Goal: Task Accomplishment & Management: Manage account settings

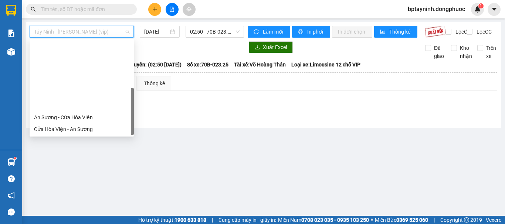
scroll to position [83, 0]
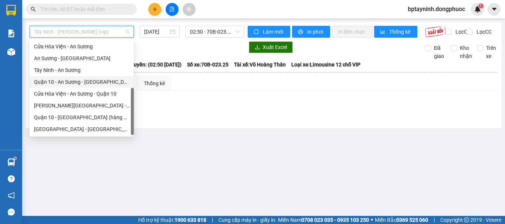
click at [89, 72] on div "Tây Ninh - An Sương" at bounding box center [81, 70] width 95 height 8
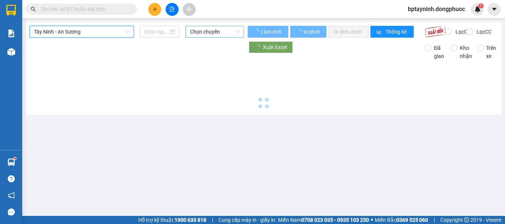
click at [208, 30] on span "Chọn chuyến" at bounding box center [215, 31] width 50 height 11
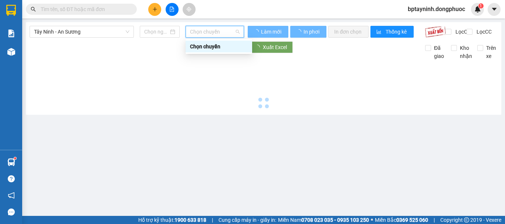
type input "[DATE]"
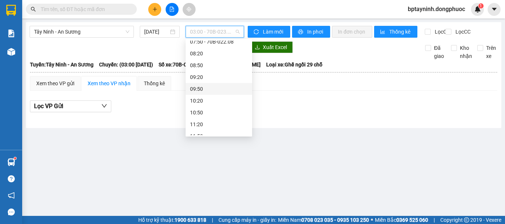
scroll to position [62, 0]
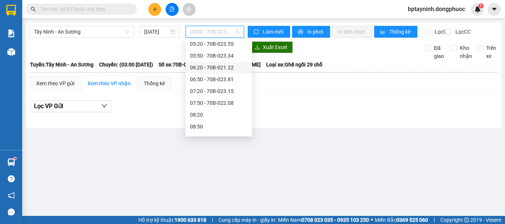
click at [114, 53] on div at bounding box center [137, 47] width 214 height 12
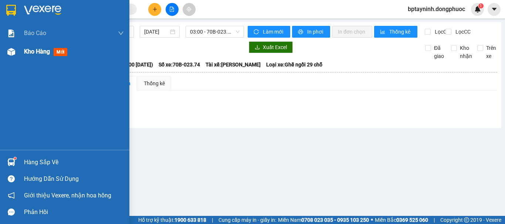
click at [11, 52] on img at bounding box center [11, 52] width 8 height 8
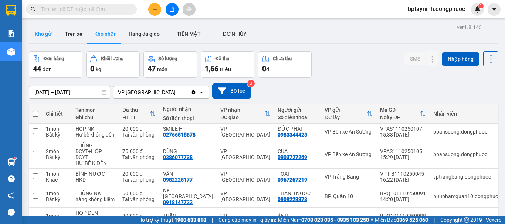
click at [45, 36] on button "Kho gửi" at bounding box center [44, 34] width 30 height 18
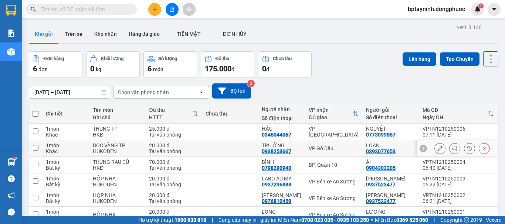
scroll to position [38, 0]
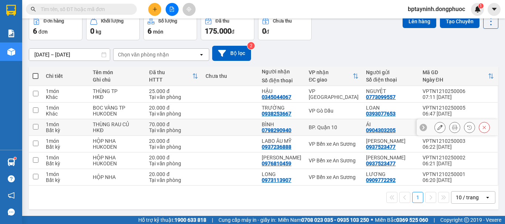
click at [336, 125] on div "BP. Quận 10" at bounding box center [334, 128] width 50 height 6
checkbox input "true"
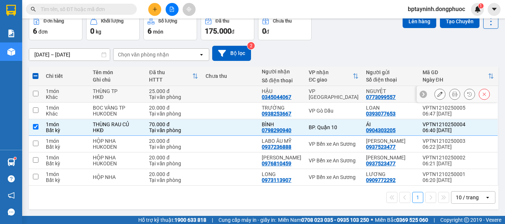
scroll to position [0, 0]
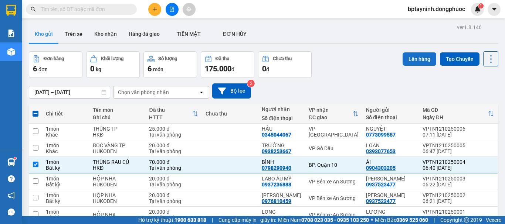
click at [419, 62] on button "Lên hàng" at bounding box center [420, 58] width 34 height 13
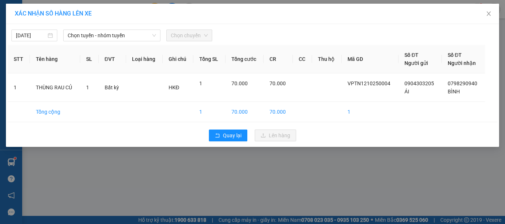
click at [108, 23] on div "XÁC NHẬN SỐ HÀNG LÊN XE" at bounding box center [252, 14] width 493 height 20
click at [111, 32] on span "Chọn tuyến - nhóm tuyến" at bounding box center [112, 35] width 88 height 11
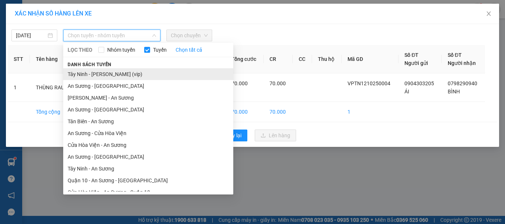
click at [115, 76] on li "Tây Ninh - [PERSON_NAME] (vip)" at bounding box center [148, 74] width 170 height 12
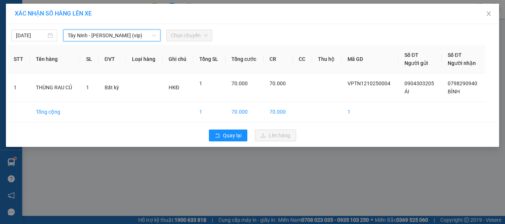
click at [209, 41] on div "[DATE] [GEOGRAPHIC_DATA] (vip) [GEOGRAPHIC_DATA] - [GEOGRAPHIC_DATA] (vip) LỌC …" at bounding box center [252, 85] width 493 height 123
click at [208, 37] on div "Chọn chuyến" at bounding box center [189, 36] width 46 height 12
click at [198, 34] on span "Chọn chuyến" at bounding box center [189, 35] width 37 height 11
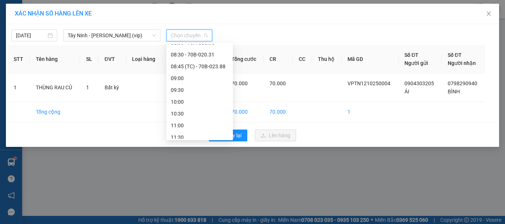
scroll to position [123, 0]
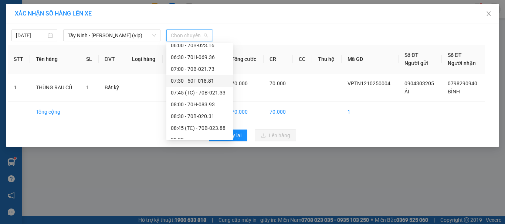
click at [206, 80] on div "07:30 - 50F-018.81" at bounding box center [200, 81] width 58 height 8
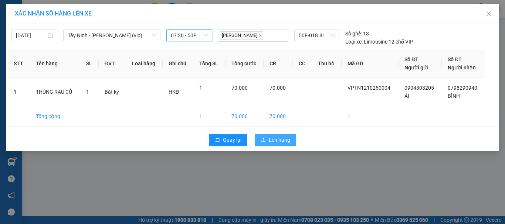
click at [277, 143] on span "Lên hàng" at bounding box center [279, 140] width 21 height 8
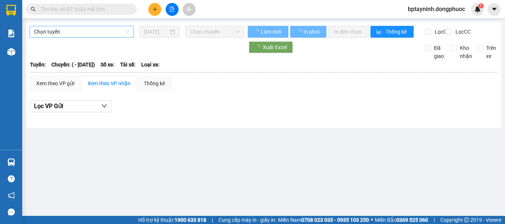
click at [113, 33] on span "Chọn tuyến" at bounding box center [81, 31] width 95 height 11
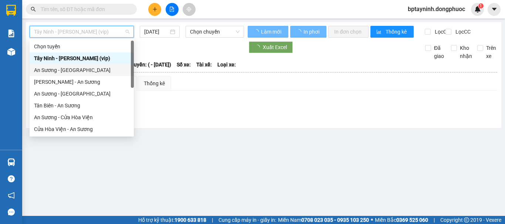
scroll to position [83, 0]
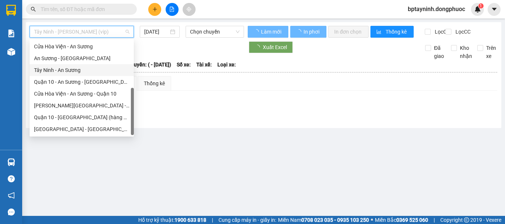
click at [85, 71] on div "Tây Ninh - An Sương" at bounding box center [81, 70] width 95 height 8
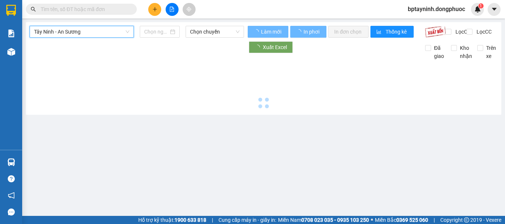
drag, startPoint x: 204, startPoint y: 33, endPoint x: 225, endPoint y: 39, distance: 22.0
click at [208, 34] on span "Chọn chuyến" at bounding box center [215, 31] width 50 height 11
type input "[DATE]"
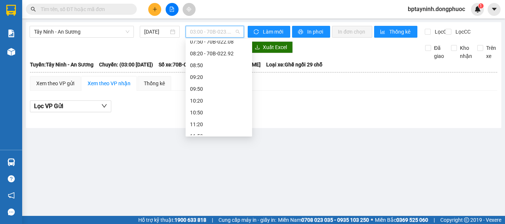
scroll to position [62, 0]
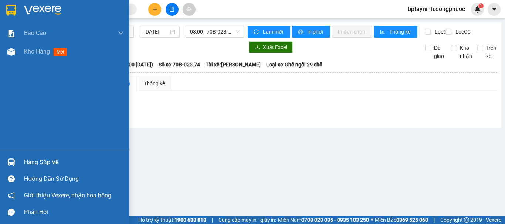
click at [21, 163] on div "Hàng sắp về" at bounding box center [64, 162] width 129 height 17
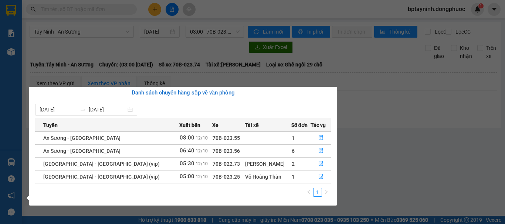
click at [204, 18] on section "Kết quả tìm kiếm ( 0 ) Bộ lọc No Data bptayninh.dongphuoc 1 Báo cáo Mẫu 1: Báo …" at bounding box center [252, 112] width 505 height 224
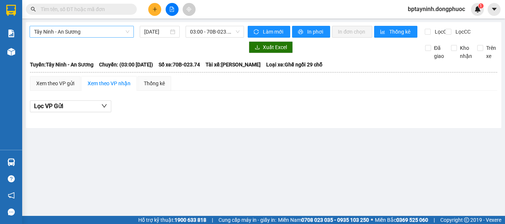
click at [104, 30] on span "Tây Ninh - An Sương" at bounding box center [81, 31] width 95 height 11
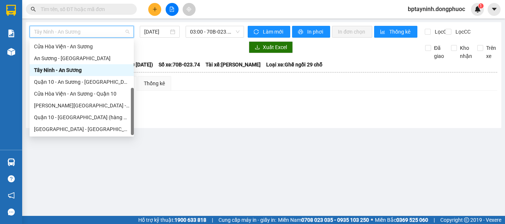
scroll to position [0, 0]
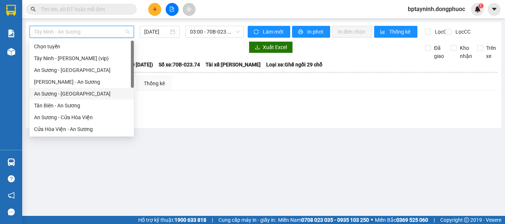
click at [75, 97] on div "An Sương - [GEOGRAPHIC_DATA]" at bounding box center [81, 94] width 95 height 8
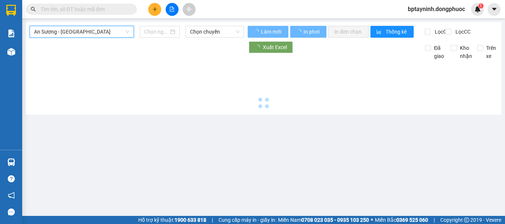
type input "[DATE]"
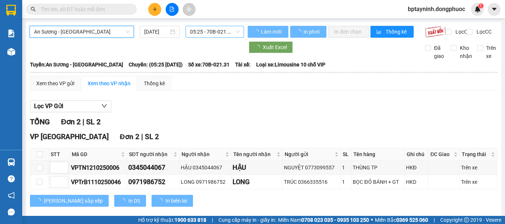
click at [198, 28] on span "05:25 - 70B-021.31" at bounding box center [215, 31] width 50 height 11
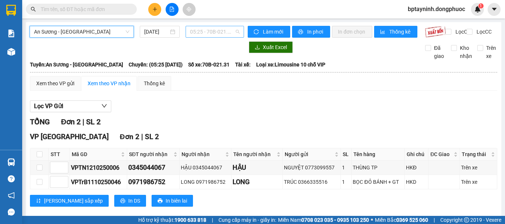
scroll to position [12, 0]
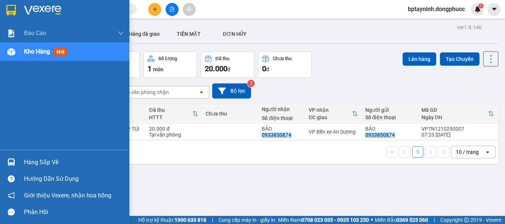
drag, startPoint x: 17, startPoint y: 159, endPoint x: 35, endPoint y: 166, distance: 19.6
click at [17, 159] on div at bounding box center [11, 162] width 13 height 13
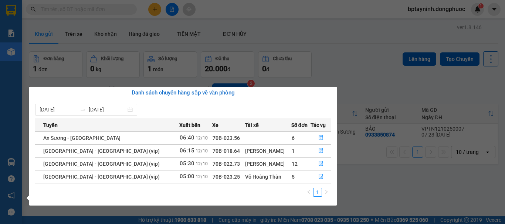
click at [65, 33] on section "Kết quả tìm kiếm ( 0 ) Bộ lọc No Data bptayninh.dongphuoc 1 Báo cáo Mẫu 1: Báo …" at bounding box center [252, 112] width 505 height 224
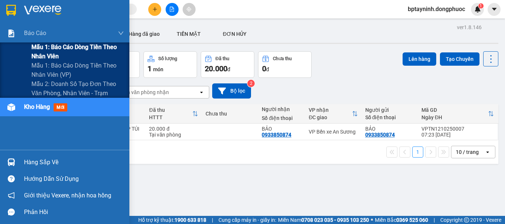
click at [13, 50] on div "Mẫu 1: Báo cáo dòng tiền theo nhân viên" at bounding box center [64, 52] width 129 height 18
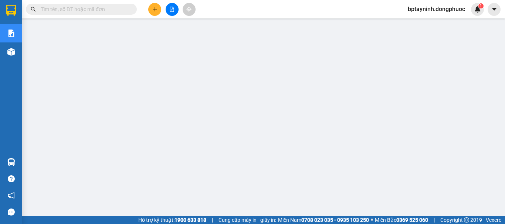
click at [152, 8] on button at bounding box center [154, 9] width 13 height 13
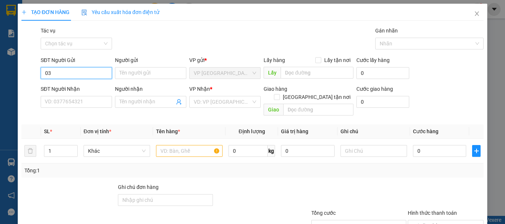
type input "0"
click at [82, 80] on div "SĐT Người Gửi VD: 0371234567" at bounding box center [76, 69] width 71 height 26
click at [81, 74] on input "SĐT Người Gửi" at bounding box center [76, 73] width 71 height 12
type input "0"
drag, startPoint x: 68, startPoint y: 73, endPoint x: 59, endPoint y: 74, distance: 8.5
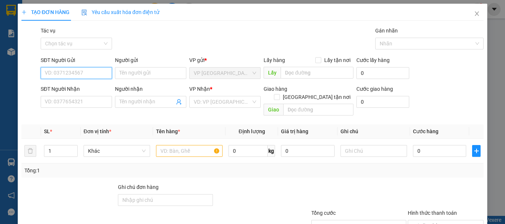
click at [68, 73] on input "SĐT Người Gửi" at bounding box center [76, 73] width 71 height 12
type input "0971202564"
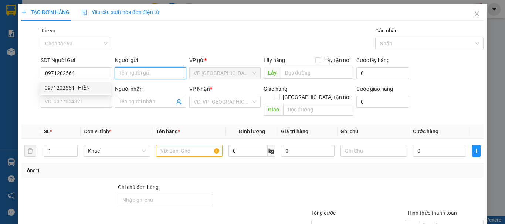
click at [128, 74] on input "Người gửi" at bounding box center [150, 73] width 71 height 12
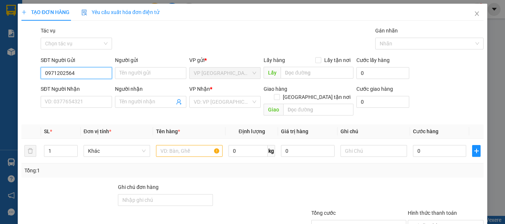
click at [89, 73] on input "0971202564" at bounding box center [76, 73] width 71 height 12
click at [81, 88] on div "0971202564 - HIỂN" at bounding box center [76, 88] width 62 height 8
type input "HIỂN"
type input "0363776363"
type input "NGUYÊN"
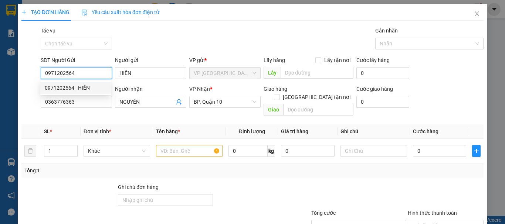
type input "30.000"
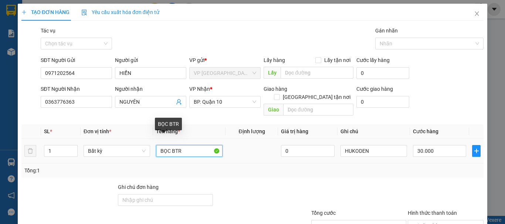
drag, startPoint x: 194, startPoint y: 143, endPoint x: 145, endPoint y: 149, distance: 49.5
click at [145, 149] on tr "1 Bất kỳ BỌC BTR 0 HUKODEN 30.000" at bounding box center [252, 151] width 462 height 25
type input "b"
type input "BỌC ĐỎ BTR"
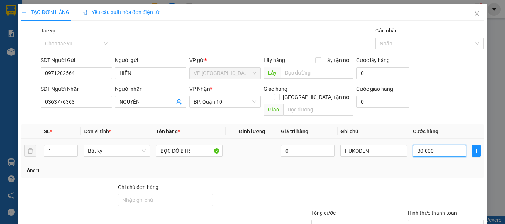
click at [438, 147] on input "30.000" at bounding box center [439, 151] width 53 height 12
click at [449, 167] on div "Tổng: 1" at bounding box center [252, 171] width 462 height 14
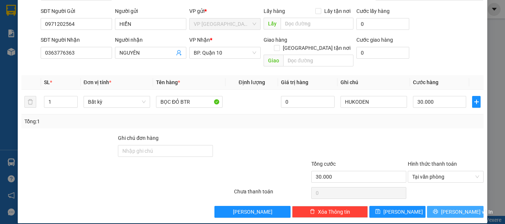
click at [458, 208] on span "Lưu và In" at bounding box center [467, 212] width 52 height 8
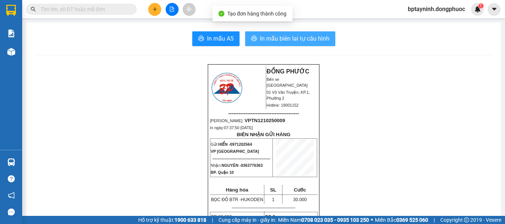
click at [282, 41] on span "In mẫu biên lai tự cấu hình" at bounding box center [295, 38] width 70 height 9
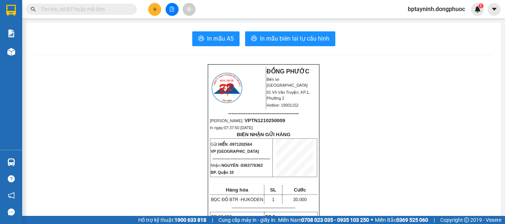
click at [153, 7] on button at bounding box center [154, 9] width 13 height 13
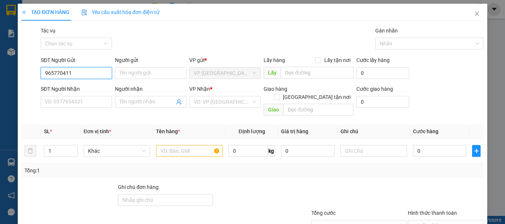
type input "0965770411"
click at [86, 84] on div "0965770411 - ĐÀO" at bounding box center [81, 88] width 73 height 8
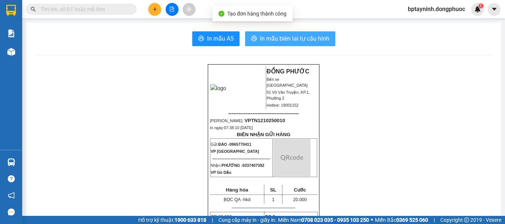
click at [290, 39] on span "In mẫu biên lai tự cấu hình" at bounding box center [295, 38] width 70 height 9
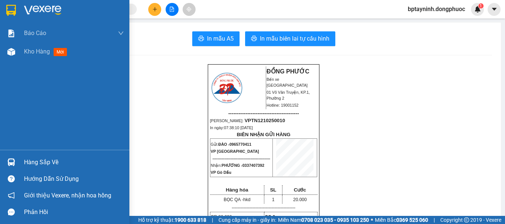
click at [60, 158] on div "Hàng sắp về" at bounding box center [74, 162] width 100 height 11
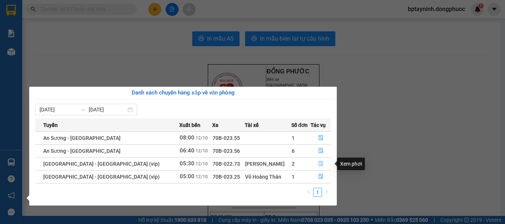
click at [318, 165] on icon "file-done" at bounding box center [320, 163] width 5 height 5
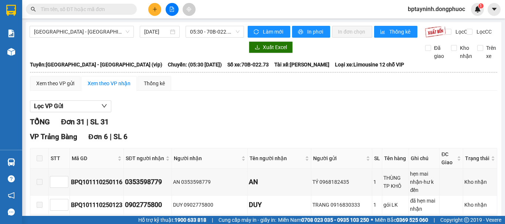
checkbox input "true"
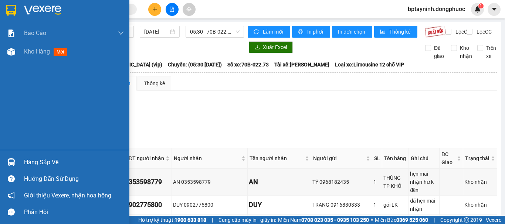
drag, startPoint x: 21, startPoint y: 162, endPoint x: 70, endPoint y: 155, distance: 48.9
click at [21, 161] on div "Hàng sắp về" at bounding box center [64, 162] width 129 height 17
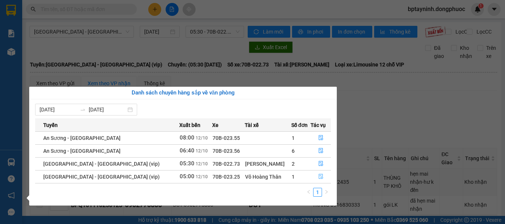
click at [318, 178] on icon "file-done" at bounding box center [320, 176] width 5 height 5
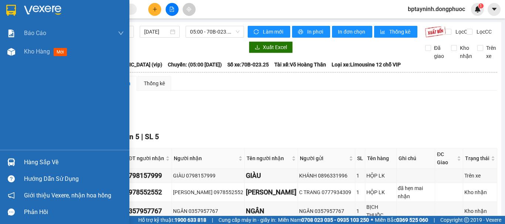
click at [34, 155] on div "Hàng sắp về" at bounding box center [64, 162] width 129 height 17
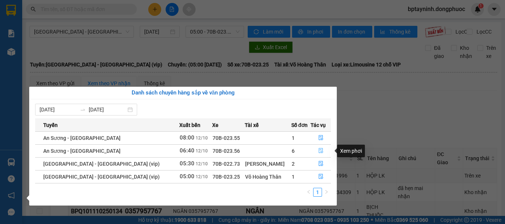
click at [319, 151] on icon "file-done" at bounding box center [321, 151] width 4 height 5
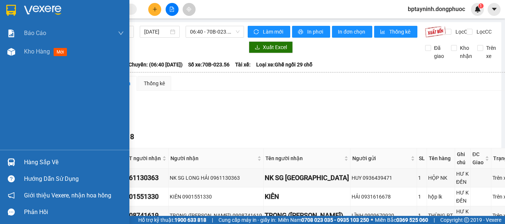
click at [10, 161] on img at bounding box center [11, 163] width 8 height 8
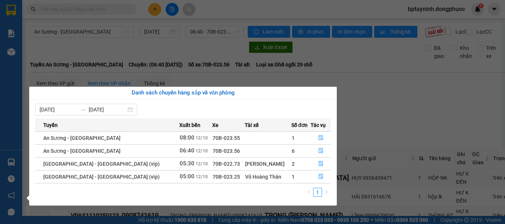
click at [348, 116] on section "Kết quả tìm kiếm ( 0 ) Bộ lọc No Data bptayninh.dongphuoc 1 Báo cáo Mẫu 1: Báo …" at bounding box center [252, 112] width 505 height 224
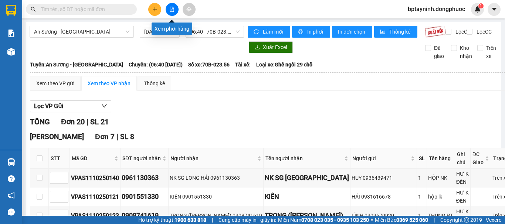
click at [157, 10] on button at bounding box center [154, 9] width 13 height 13
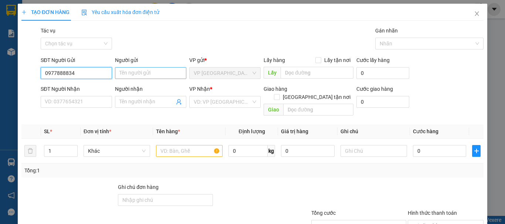
type input "0977888834"
click at [135, 75] on input "Người gửi" at bounding box center [150, 73] width 71 height 12
drag, startPoint x: 80, startPoint y: 71, endPoint x: 13, endPoint y: 79, distance: 68.1
click at [16, 79] on div "TẠO ĐƠN HÀNG Yêu cầu xuất hóa đơn điện tử Transit Pickup Surcharge Ids Transit …" at bounding box center [252, 112] width 505 height 224
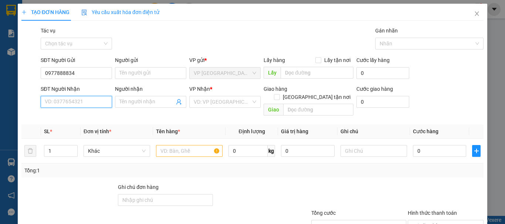
click at [94, 105] on input "SĐT Người Nhận" at bounding box center [76, 102] width 71 height 12
paste input "0977888834"
type input "0977888834"
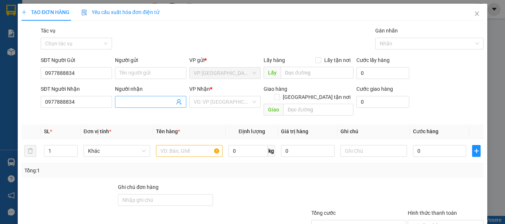
click at [128, 100] on input "Người nhận" at bounding box center [146, 102] width 55 height 8
type input "C"
type input "TRANG"
drag, startPoint x: 82, startPoint y: 77, endPoint x: 30, endPoint y: 87, distance: 52.9
click at [31, 87] on form "SĐT Người Gửi 0977888834 0977888834 Người gửi Tên người gửi VP gửi * VP Tây Nin…" at bounding box center [252, 87] width 462 height 63
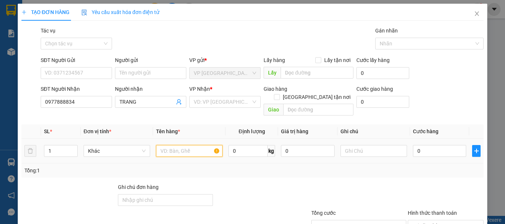
click at [190, 145] on input "text" at bounding box center [189, 151] width 67 height 12
type input "BỌC QA"
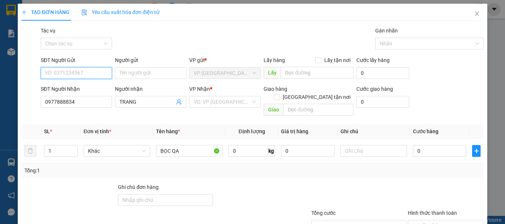
click at [78, 70] on input "SĐT Người Gửi" at bounding box center [76, 73] width 71 height 12
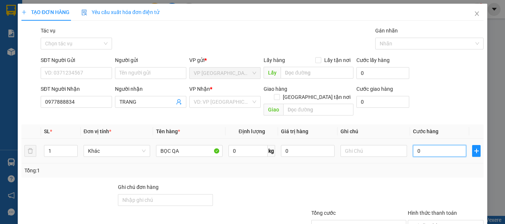
click at [422, 145] on input "0" at bounding box center [439, 151] width 53 height 12
type input "2"
type input "20"
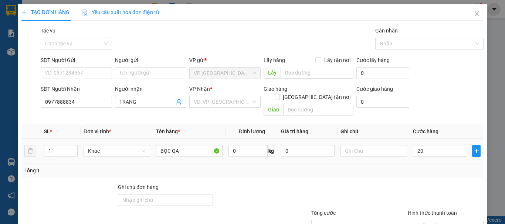
type input "20.000"
click at [438, 186] on div at bounding box center [445, 196] width 77 height 26
click at [449, 171] on div "Transit Pickup Surcharge Ids Transit Deliver Surcharge Ids Transit Deliver Surc…" at bounding box center [252, 147] width 462 height 241
click at [246, 96] on input "search" at bounding box center [222, 101] width 57 height 11
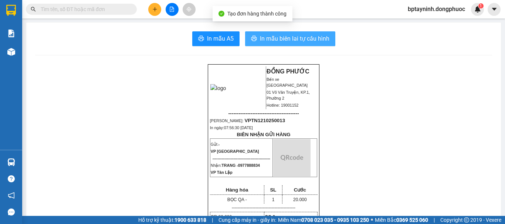
click at [301, 42] on span "In mẫu biên lai tự cấu hình" at bounding box center [295, 38] width 70 height 9
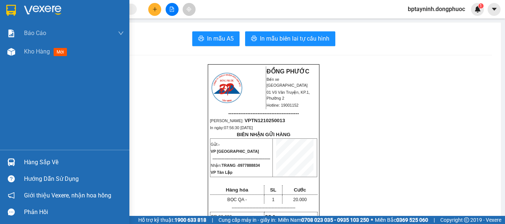
click at [20, 160] on div "Hàng sắp về" at bounding box center [64, 162] width 129 height 17
drag, startPoint x: 40, startPoint y: 163, endPoint x: 50, endPoint y: 155, distance: 12.4
click at [40, 162] on div "Hàng sắp về" at bounding box center [74, 162] width 100 height 11
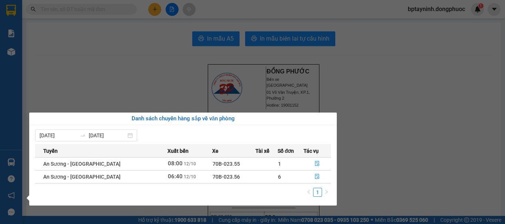
click at [126, 52] on section "Kết quả tìm kiếm ( 0 ) Bộ lọc No Data bptayninh.dongphuoc 1 Báo cáo Mẫu 1: Báo …" at bounding box center [252, 112] width 505 height 224
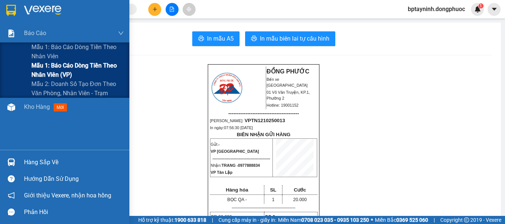
click at [11, 64] on div "Mẫu 1: Báo cáo dòng tiền theo nhân viên (VP)" at bounding box center [64, 70] width 129 height 18
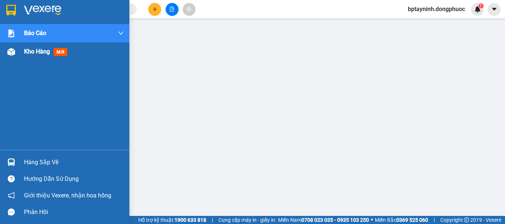
click at [43, 48] on span "Kho hàng" at bounding box center [37, 51] width 26 height 7
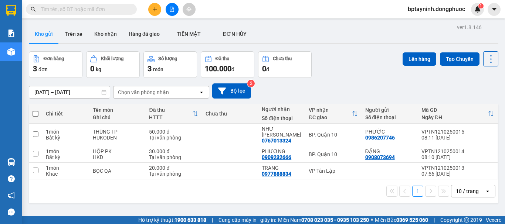
click at [360, 57] on div "Đơn hàng 3 đơn Khối lượng 0 kg Số lượng 3 món Đã thu 100.000 đ Chưa thu 0 đ Lên…" at bounding box center [264, 64] width 470 height 27
click at [157, 11] on button at bounding box center [154, 9] width 13 height 13
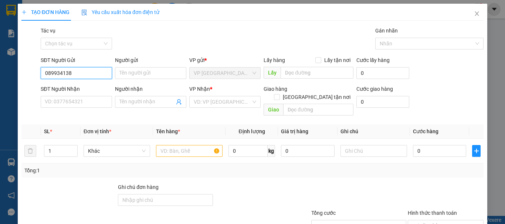
type input "0899341381"
drag, startPoint x: 78, startPoint y: 84, endPoint x: 84, endPoint y: 84, distance: 5.5
click at [78, 84] on div "0899341381 - THUẬN" at bounding box center [75, 88] width 71 height 12
type input "THUẬN"
type input "0962015385"
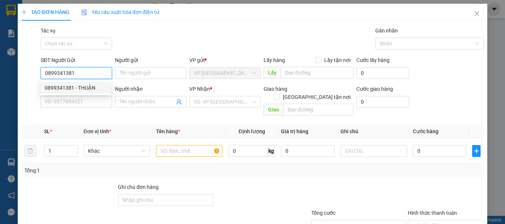
type input "VĂN"
type input "20.000"
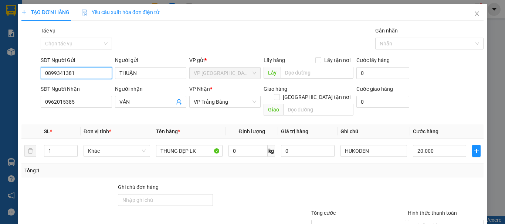
type input "0899341381"
click at [438, 167] on div "Tổng: 1" at bounding box center [252, 171] width 456 height 8
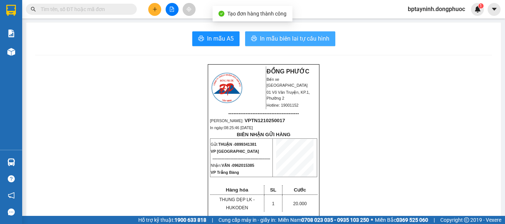
click at [281, 39] on span "In mẫu biên lai tự cấu hình" at bounding box center [295, 38] width 70 height 9
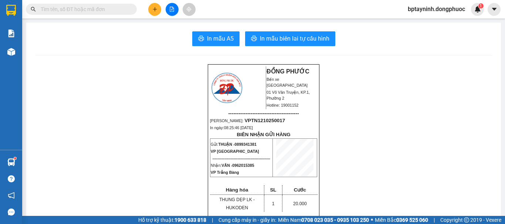
click at [171, 14] on button at bounding box center [172, 9] width 13 height 13
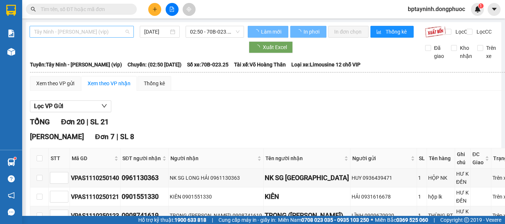
drag, startPoint x: 106, startPoint y: 28, endPoint x: 102, endPoint y: 32, distance: 5.8
click at [105, 28] on span "Tây Ninh - [PERSON_NAME] (vip)" at bounding box center [81, 31] width 95 height 11
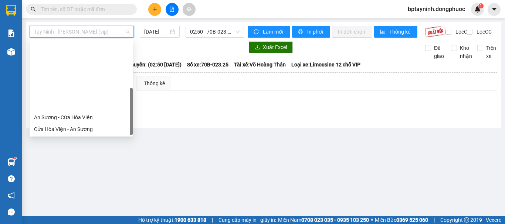
click at [87, 149] on div "Tây Ninh - An Sương" at bounding box center [81, 153] width 94 height 8
type input "[DATE]"
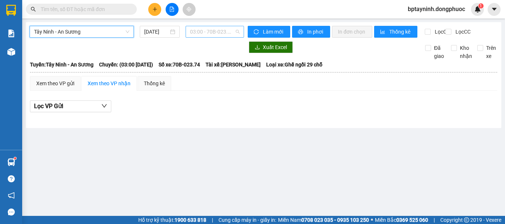
click at [206, 31] on span "03:00 - 70B-023.74" at bounding box center [215, 31] width 50 height 11
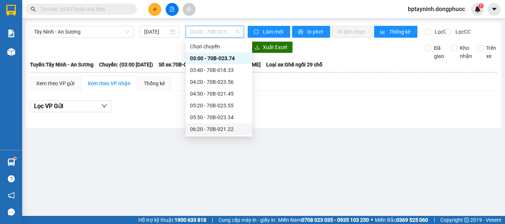
click at [93, 12] on input "text" at bounding box center [84, 9] width 87 height 8
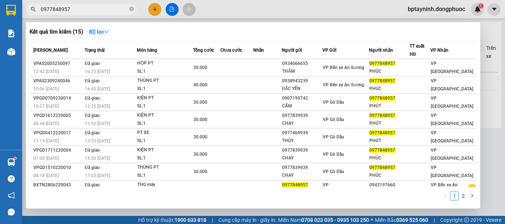
drag, startPoint x: 81, startPoint y: 7, endPoint x: 5, endPoint y: 19, distance: 77.4
click at [6, 19] on section "Kết quả tìm kiếm ( 15 ) Bộ lọc Mã ĐH Trạng thái Món hàng Tổng cước Chưa cước Nh…" at bounding box center [252, 112] width 505 height 224
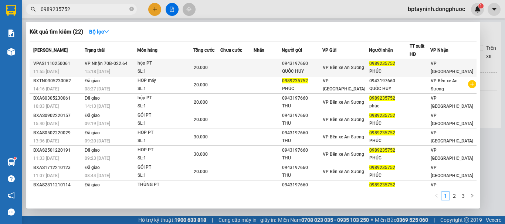
type input "0989235752"
click at [186, 66] on div "hộp PT" at bounding box center [165, 64] width 55 height 8
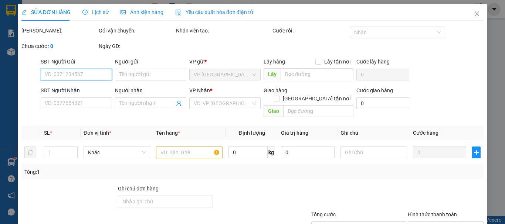
type input "0943197660"
type input "QUỐC HUY"
type input "0989235752"
type input "PHÚC"
type input "20.000"
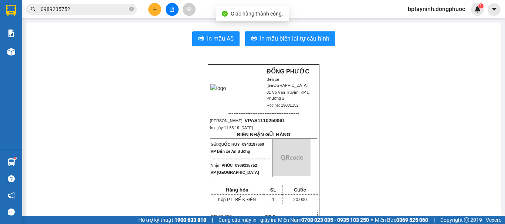
click at [87, 14] on div "Kết quả tìm kiếm ( 22 ) Bộ lọc Mã ĐH Trạng thái Món hàng Tổng cước Chưa cước Nh…" at bounding box center [72, 9] width 144 height 13
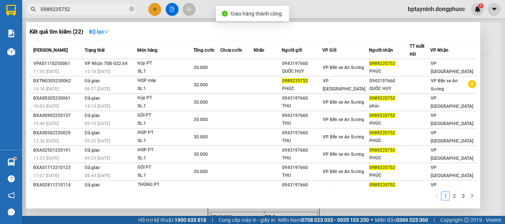
drag, startPoint x: 85, startPoint y: 13, endPoint x: 17, endPoint y: 18, distance: 68.3
click at [17, 18] on section "Kết quả tìm kiếm ( 22 ) Bộ lọc Mã ĐH Trạng thái Món hàng Tổng cước Chưa cước Nh…" at bounding box center [252, 112] width 505 height 224
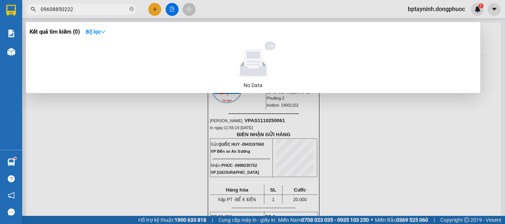
click at [48, 10] on input "09608850222" at bounding box center [84, 9] width 87 height 8
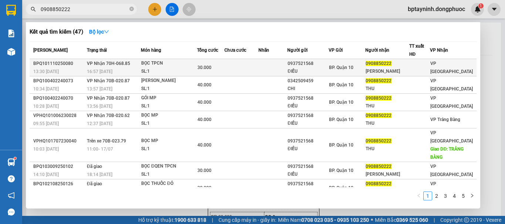
type input "0908850222"
click at [166, 68] on div "SL: 1" at bounding box center [168, 72] width 55 height 8
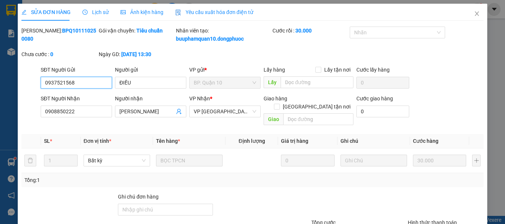
type input "0937521568"
type input "ĐIỀU"
type input "0908850222"
type input "[PERSON_NAME]"
type input "30.000"
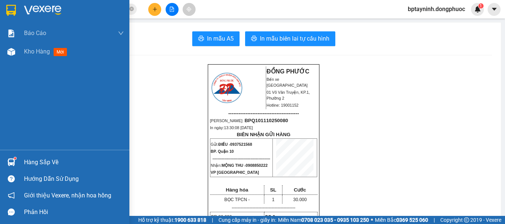
drag, startPoint x: 59, startPoint y: 170, endPoint x: 61, endPoint y: 166, distance: 4.8
click at [60, 168] on div "Hàng sắp về" at bounding box center [64, 162] width 129 height 17
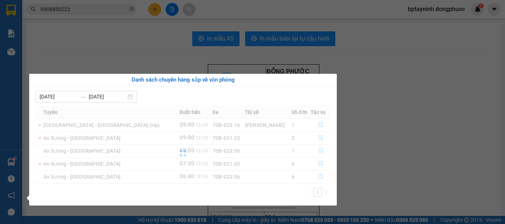
click at [61, 164] on div at bounding box center [183, 154] width 296 height 96
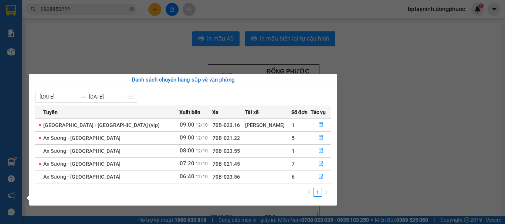
click at [139, 43] on section "Kết quả tìm kiếm ( 47 ) Bộ lọc Mã ĐH Trạng thái Món hàng Tổng cước Chưa cước Nh…" at bounding box center [252, 112] width 505 height 224
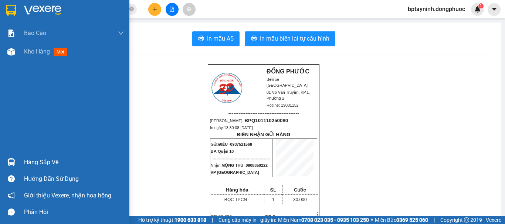
drag, startPoint x: 20, startPoint y: 157, endPoint x: 24, endPoint y: 156, distance: 4.5
click at [20, 156] on div "Hàng sắp về" at bounding box center [64, 162] width 129 height 17
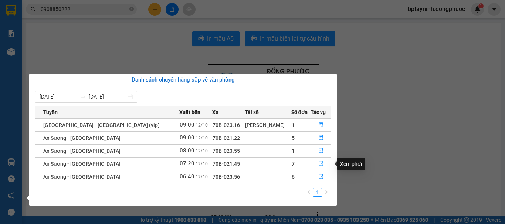
click at [319, 160] on button "button" at bounding box center [321, 164] width 20 height 12
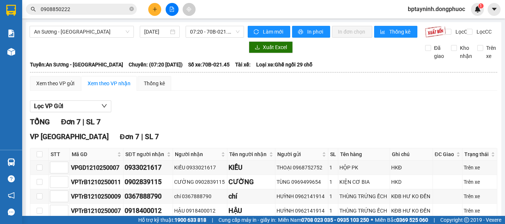
click at [43, 149] on th at bounding box center [39, 155] width 18 height 12
click at [194, 116] on div "TỔNG Đơn 7 | SL 7" at bounding box center [263, 121] width 467 height 11
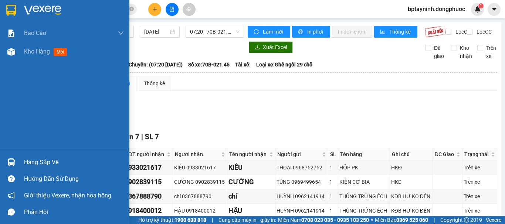
click at [31, 157] on div "Hàng sắp về" at bounding box center [74, 162] width 100 height 11
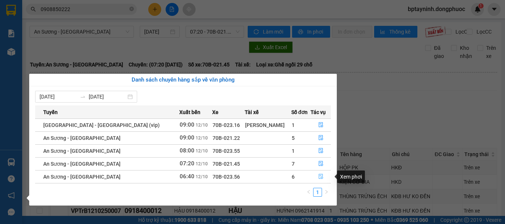
click at [319, 176] on icon "file-done" at bounding box center [321, 177] width 4 height 5
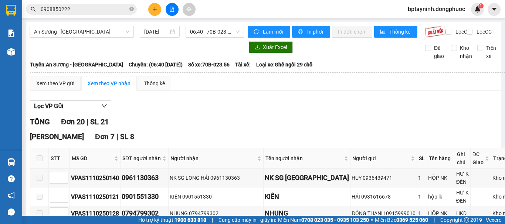
click at [74, 4] on span "0908850222" at bounding box center [81, 9] width 111 height 11
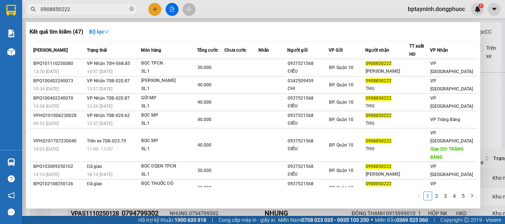
click at [74, 8] on input "0908850222" at bounding box center [84, 9] width 87 height 8
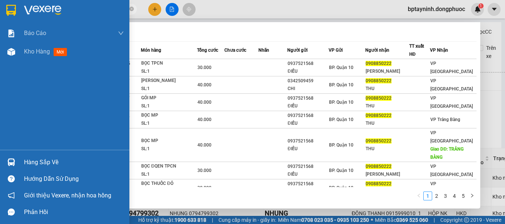
drag, startPoint x: 74, startPoint y: 8, endPoint x: 0, endPoint y: 10, distance: 74.3
click at [0, 10] on section "Kết quả tìm kiếm ( 47 ) Bộ lọc Mã ĐH Trạng thái Món hàng Tổng cước Chưa cước Nh…" at bounding box center [252, 112] width 505 height 224
